Goal: Task Accomplishment & Management: Use online tool/utility

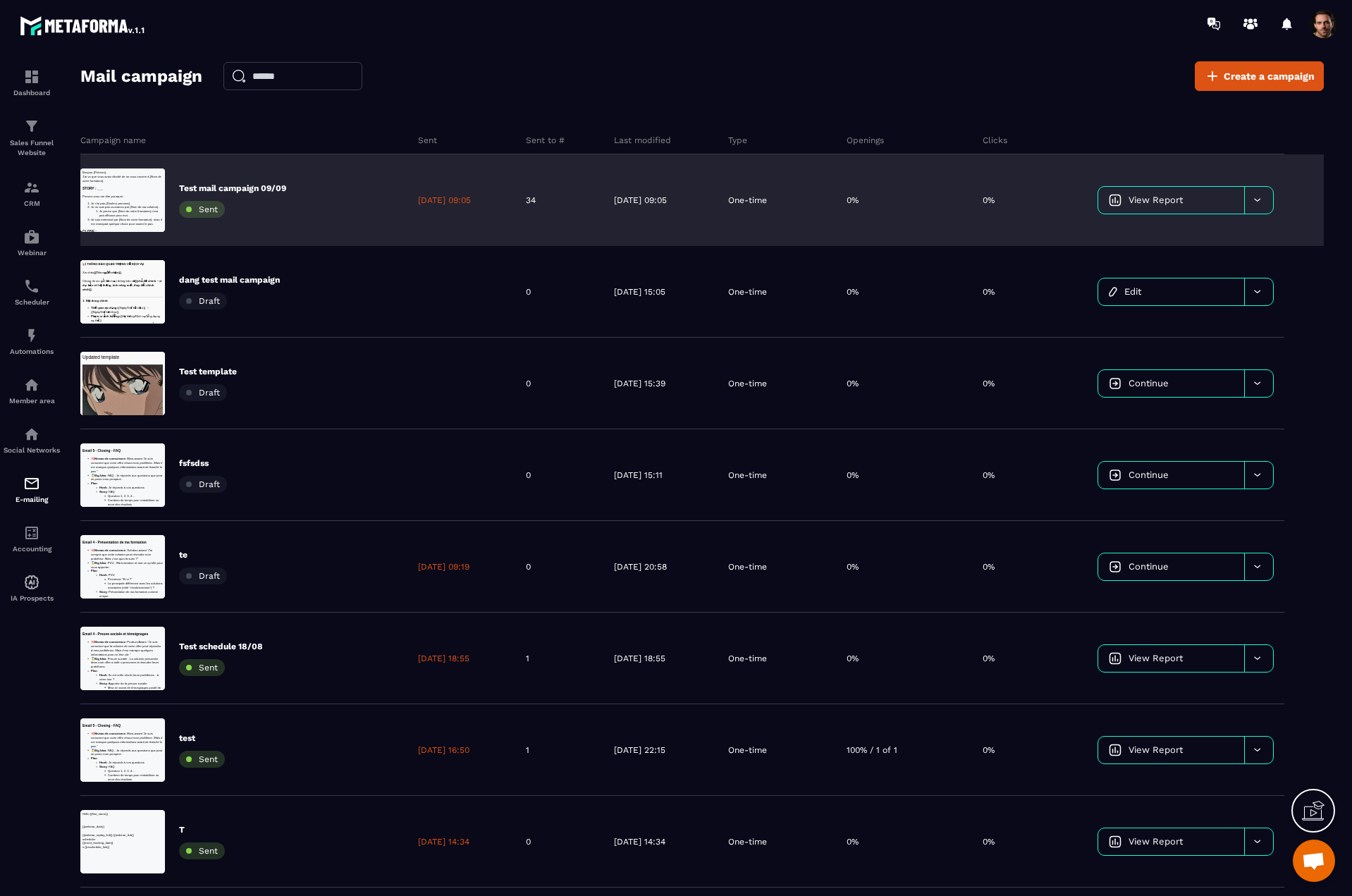
click at [584, 215] on div "34" at bounding box center [558, 200] width 87 height 92
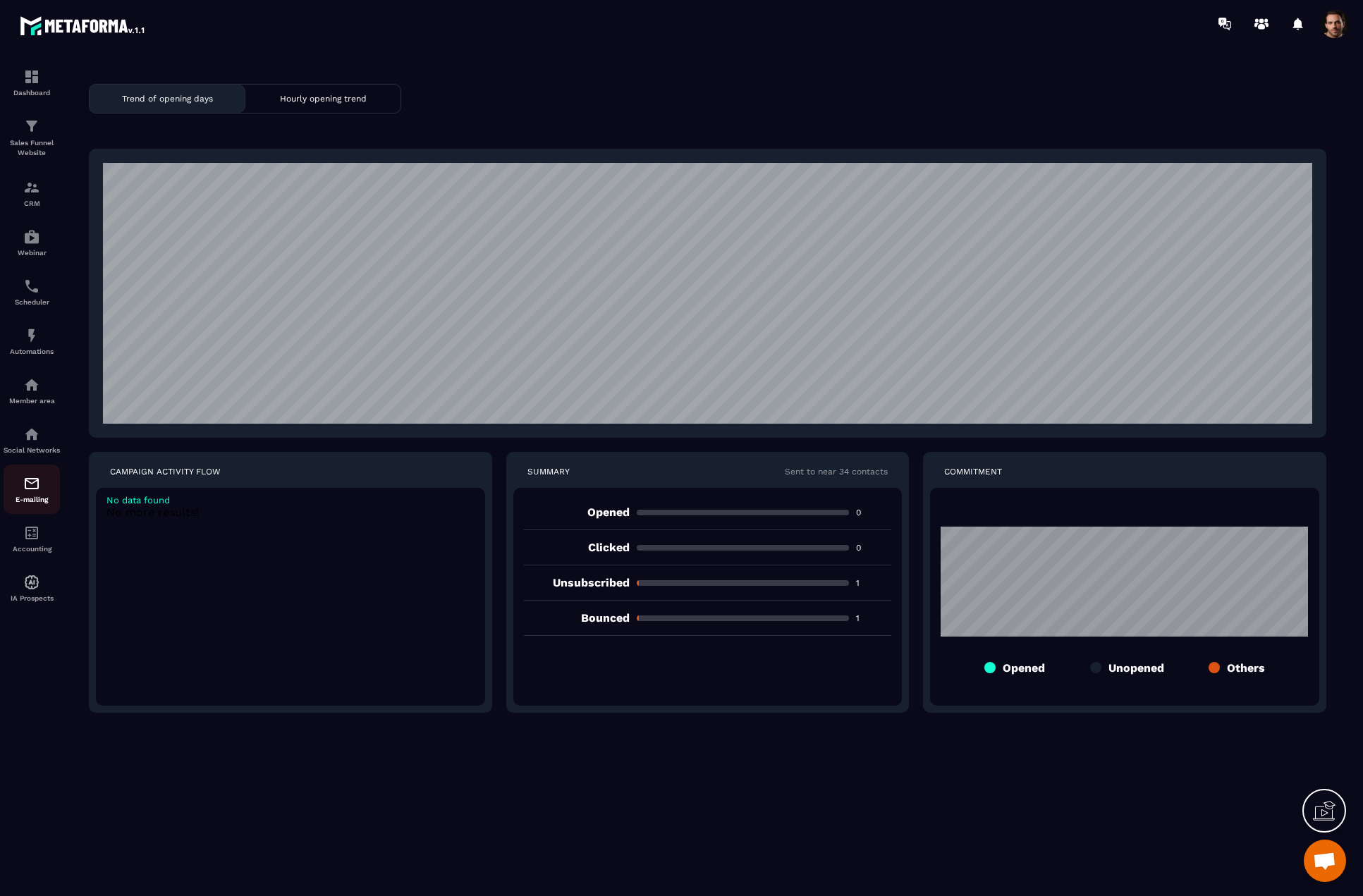
click at [23, 492] on img at bounding box center [31, 483] width 17 height 17
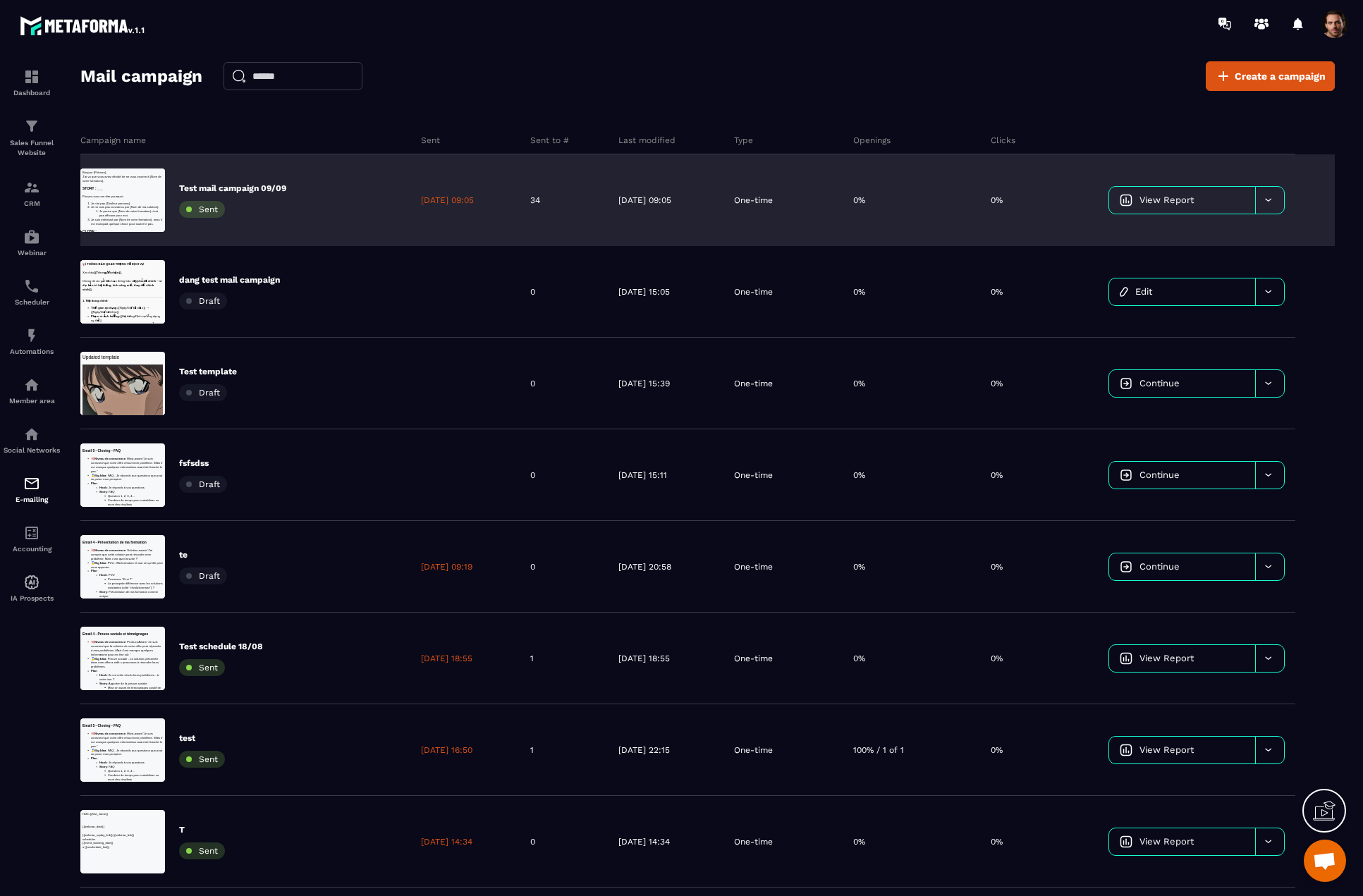
click at [499, 193] on div "[DATE] 09:05" at bounding box center [465, 200] width 110 height 92
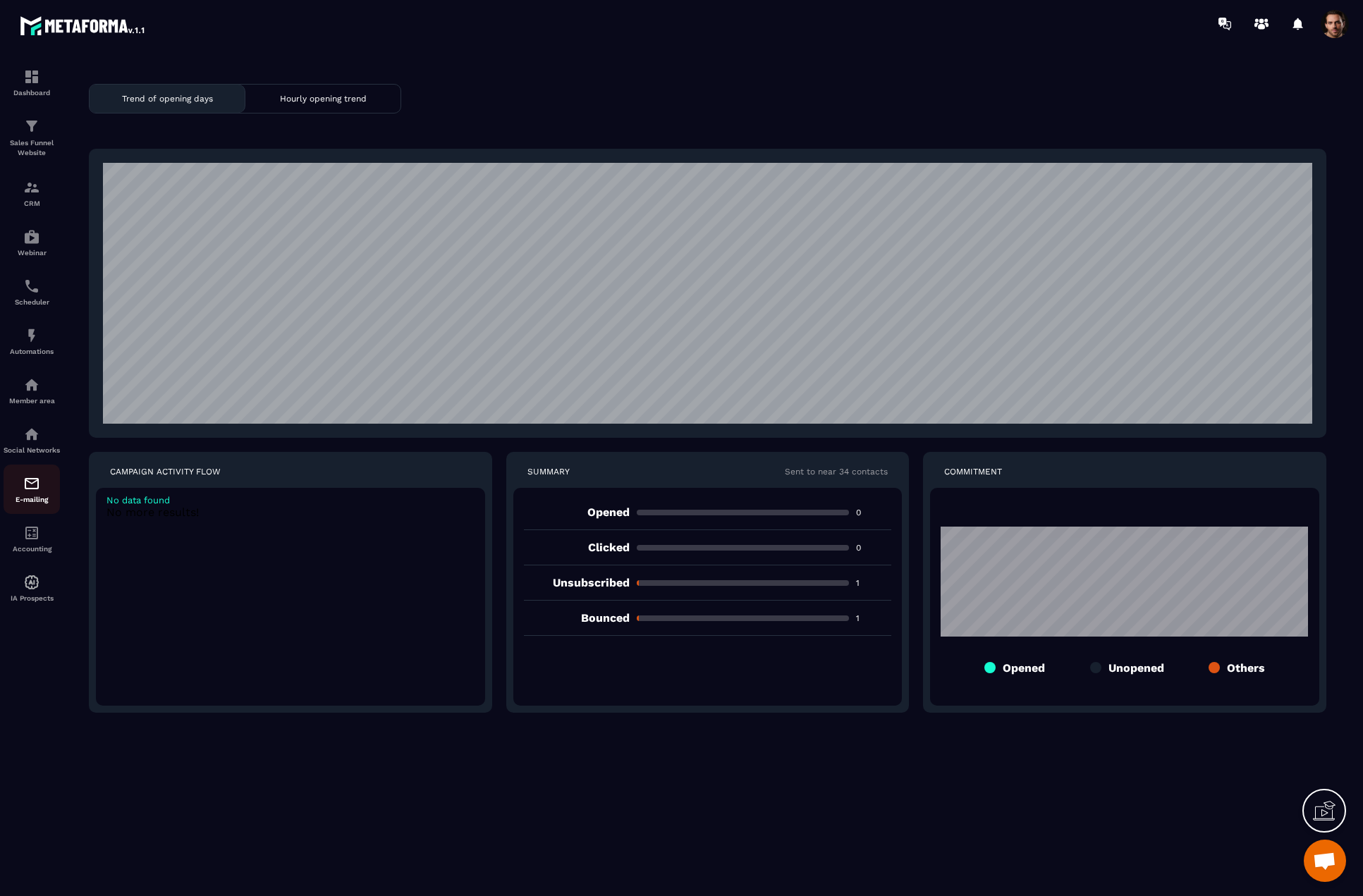
click at [32, 502] on div "E-mailing" at bounding box center [31, 488] width 57 height 28
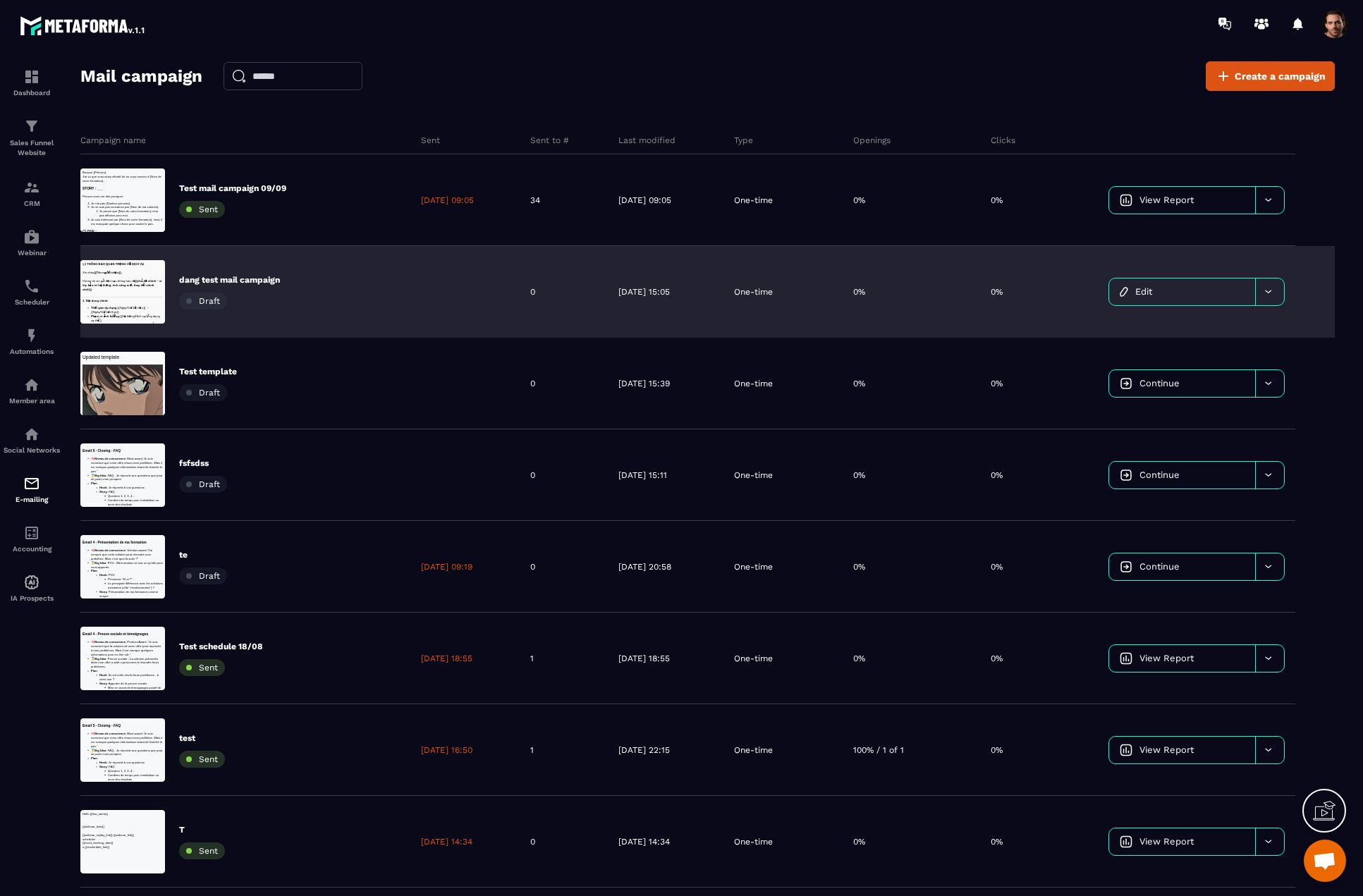
click at [1180, 289] on link "Edit" at bounding box center [1182, 292] width 146 height 27
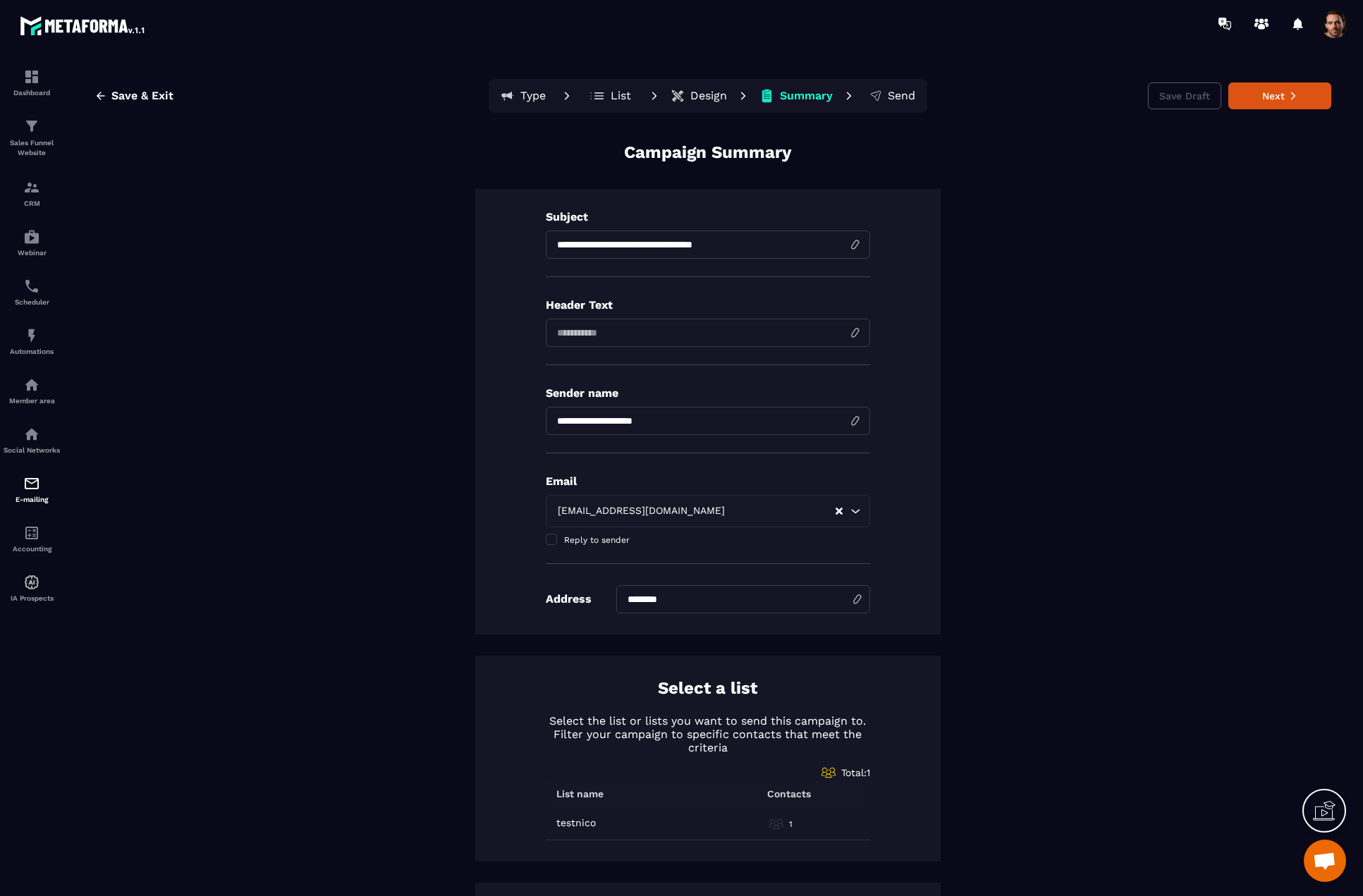
click at [682, 96] on button "Design" at bounding box center [699, 95] width 65 height 28
